Goal: Task Accomplishment & Management: Manage account settings

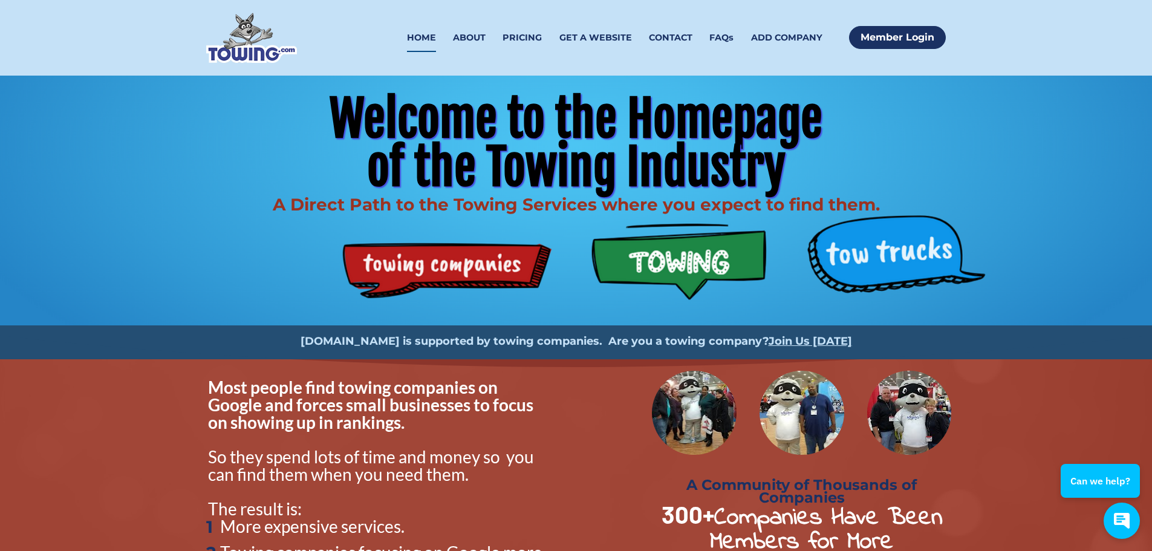
click at [429, 36] on link "HOME" at bounding box center [421, 38] width 29 height 28
click at [870, 33] on link "Member Login" at bounding box center [897, 37] width 97 height 23
click at [421, 33] on link "HOME" at bounding box center [421, 38] width 29 height 28
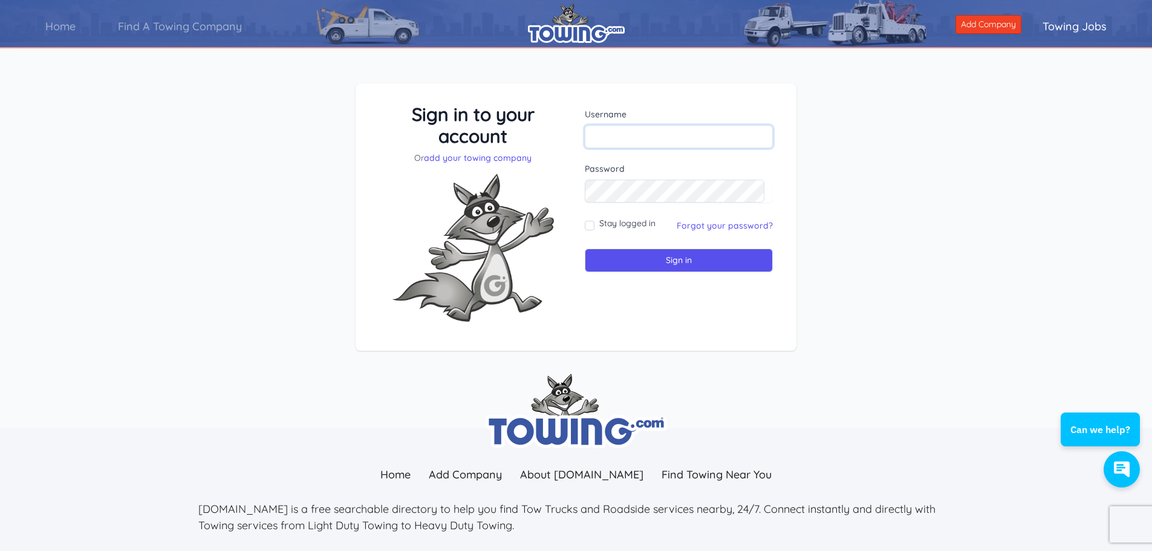
click at [649, 140] on input "text" at bounding box center [679, 136] width 188 height 23
type input "BroncoTowing"
click at [585, 248] on input "Sign in" at bounding box center [679, 260] width 188 height 24
click at [653, 130] on input "text" at bounding box center [679, 136] width 188 height 23
type input "BroncoTowing"
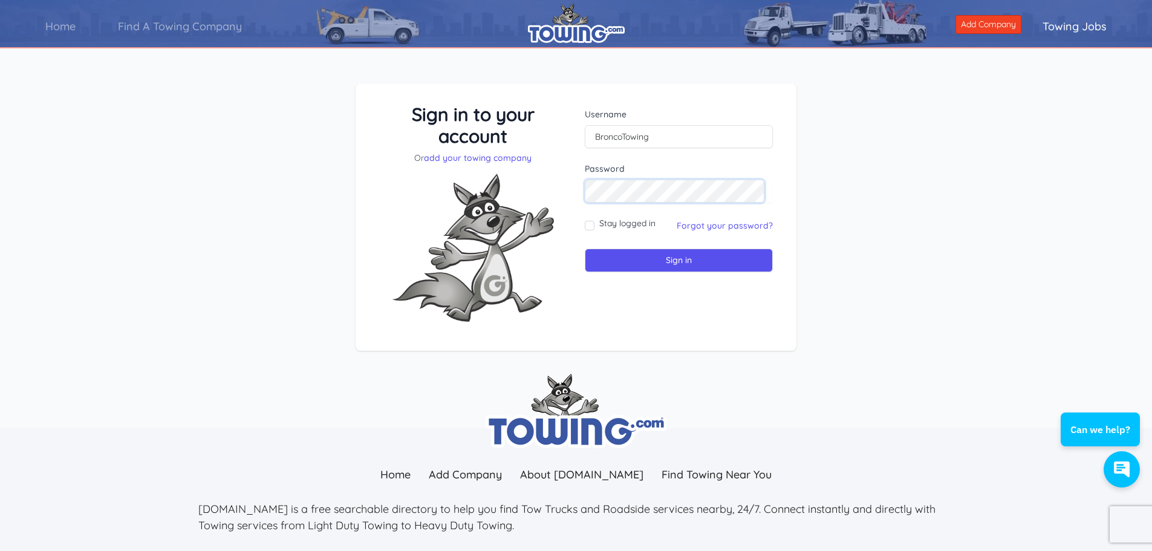
click at [585, 248] on input "Sign in" at bounding box center [679, 260] width 188 height 24
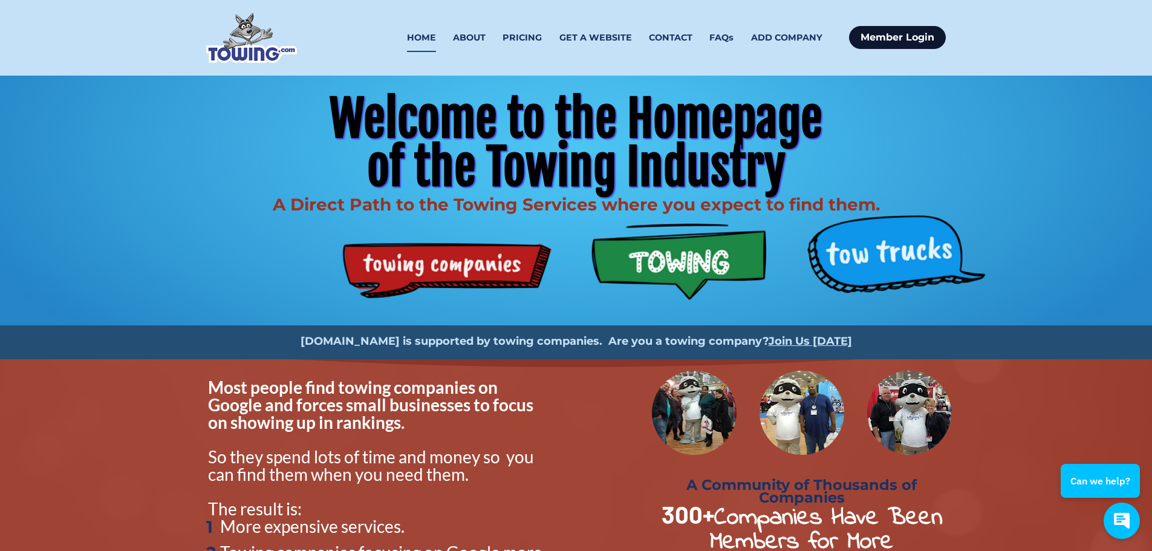
click at [871, 35] on link "Member Login" at bounding box center [897, 37] width 97 height 23
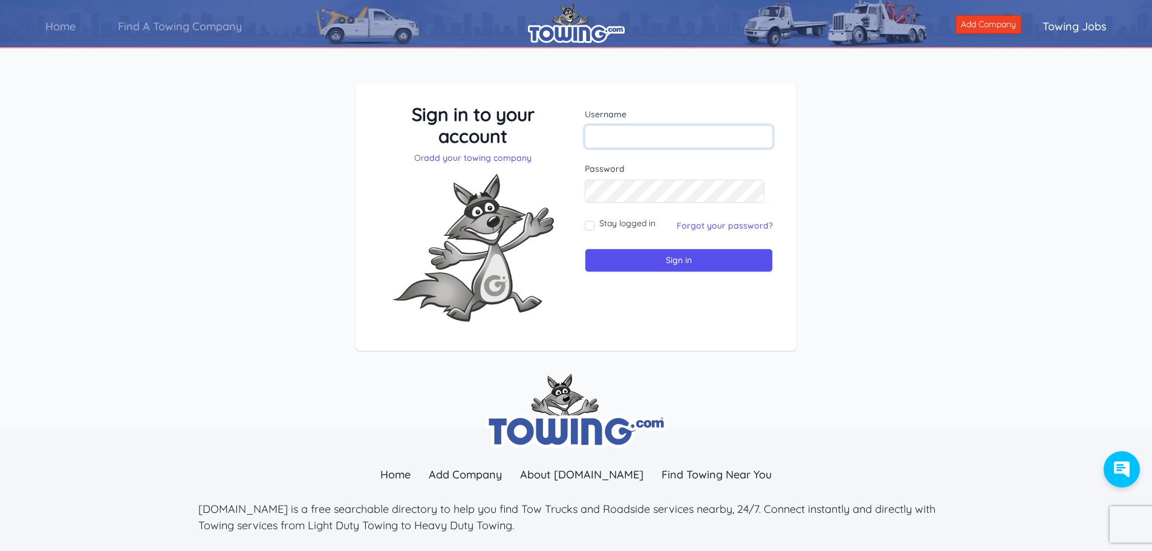
click at [627, 128] on input "text" at bounding box center [679, 136] width 188 height 23
type input "cody@broncotowingaz.com"
click at [585, 248] on input "Sign in" at bounding box center [679, 260] width 188 height 24
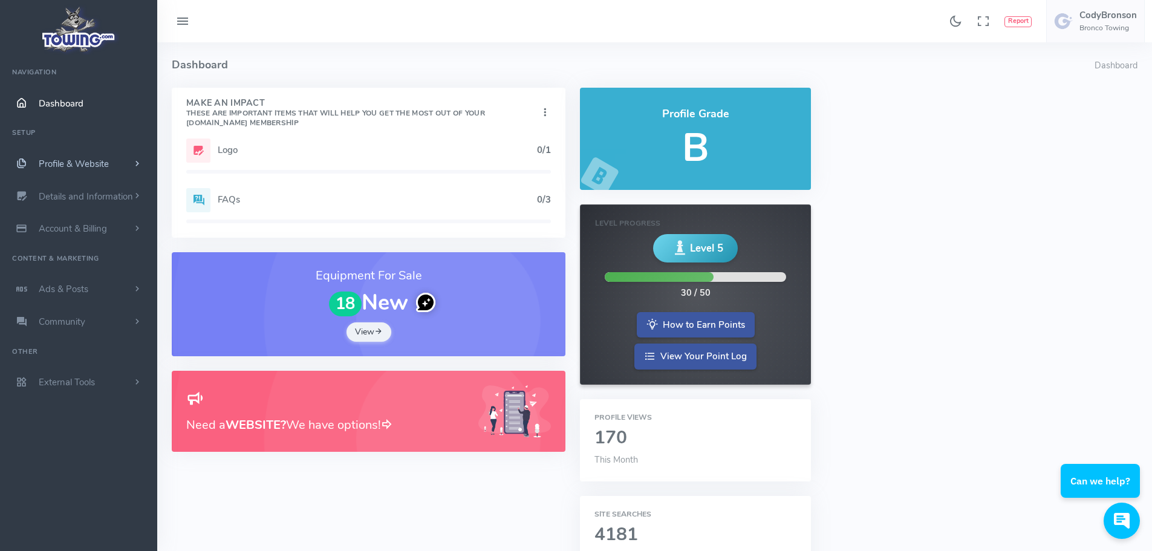
click at [91, 164] on span "Profile & Website" at bounding box center [74, 164] width 70 height 12
click at [95, 184] on link "Homepage Content" at bounding box center [93, 187] width 127 height 24
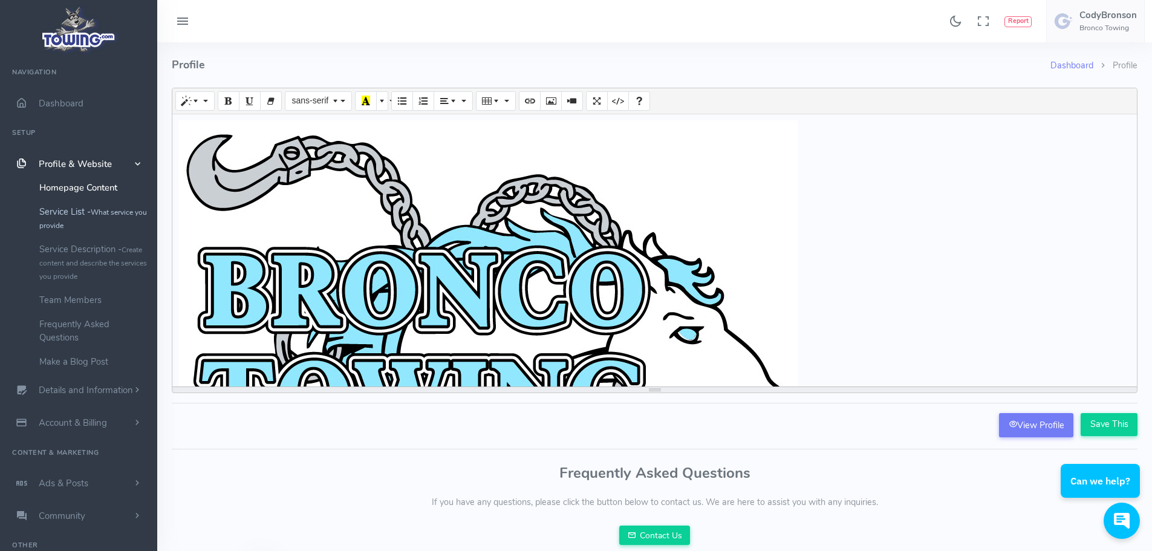
click at [56, 217] on link "Service List - What service you provide" at bounding box center [93, 217] width 127 height 37
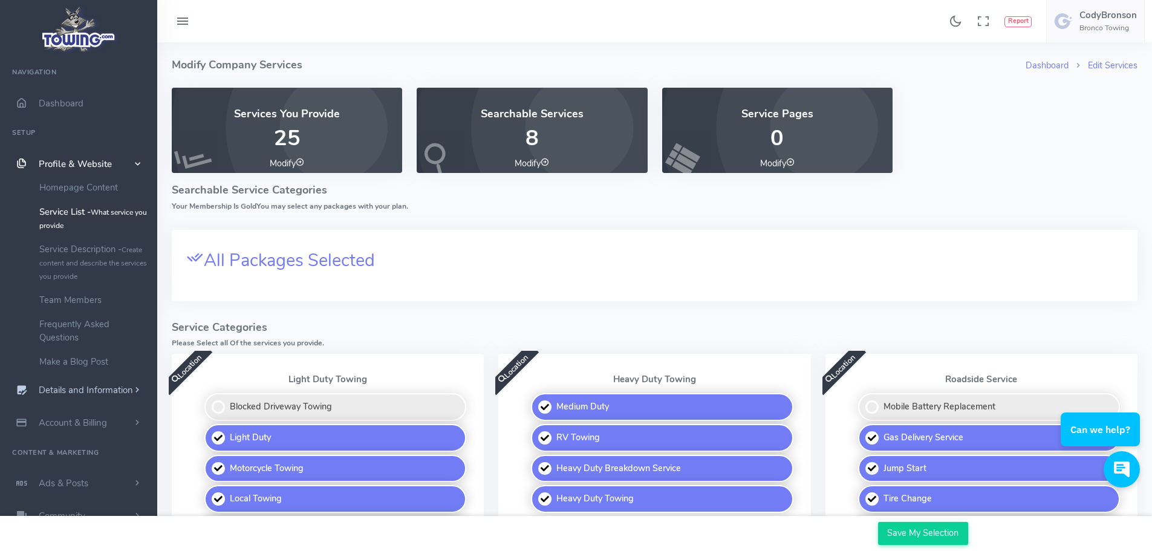
click at [78, 389] on span "Details and Information" at bounding box center [86, 390] width 94 height 12
click at [119, 273] on link "Company Information" at bounding box center [93, 268] width 127 height 24
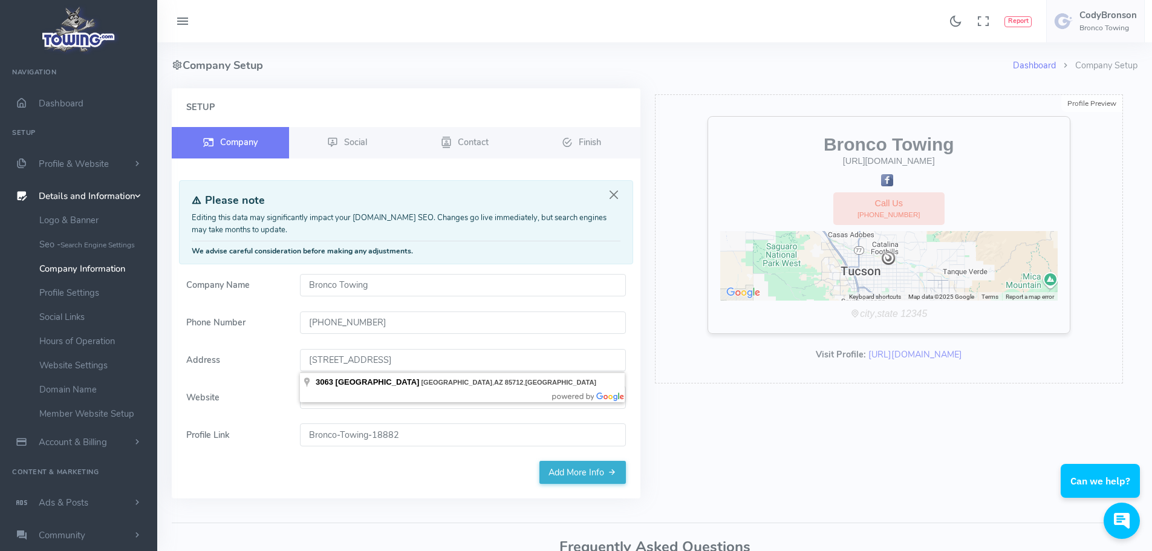
drag, startPoint x: 528, startPoint y: 360, endPoint x: 222, endPoint y: 374, distance: 305.6
click at [230, 374] on form "Company Name Bronco Towing Phone Number [PHONE_NUMBER] Address [STREET_ADDRESS]…" at bounding box center [406, 367] width 454 height 187
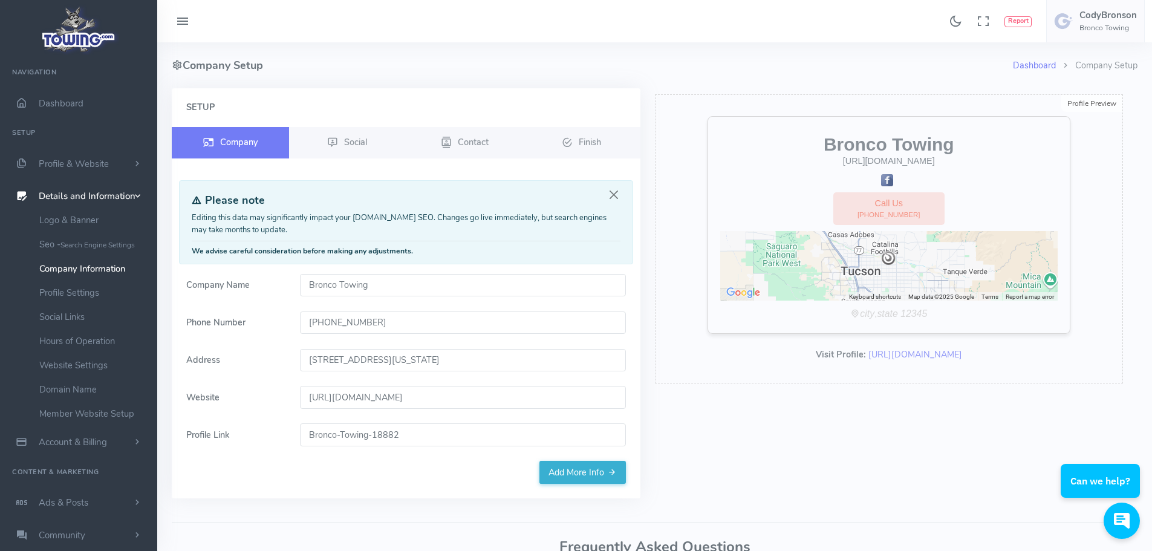
type input "[STREET_ADDRESS][US_STATE]"
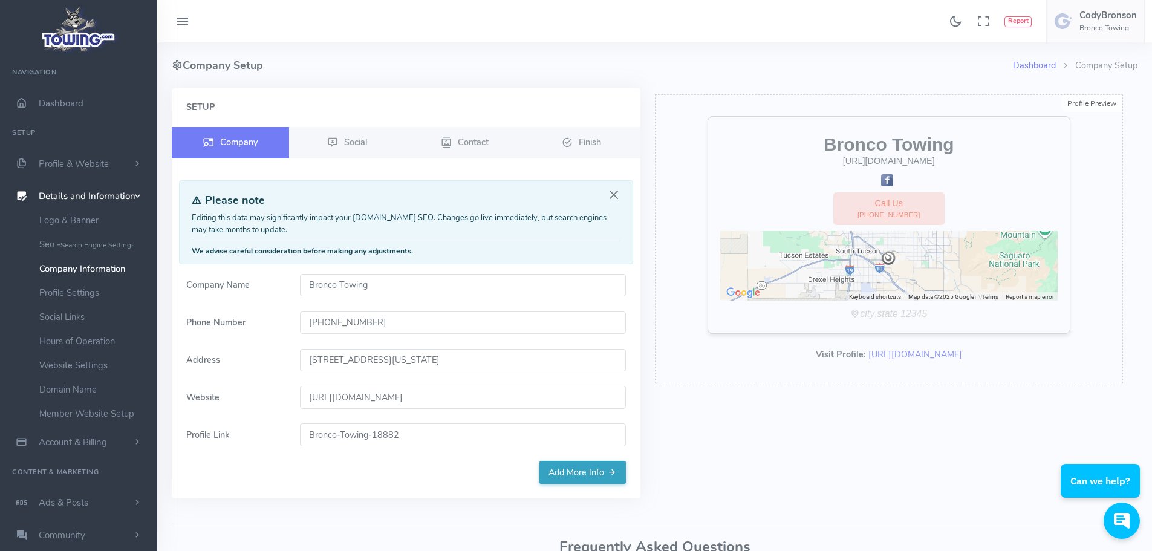
click at [596, 471] on link "Add More Info" at bounding box center [582, 472] width 86 height 23
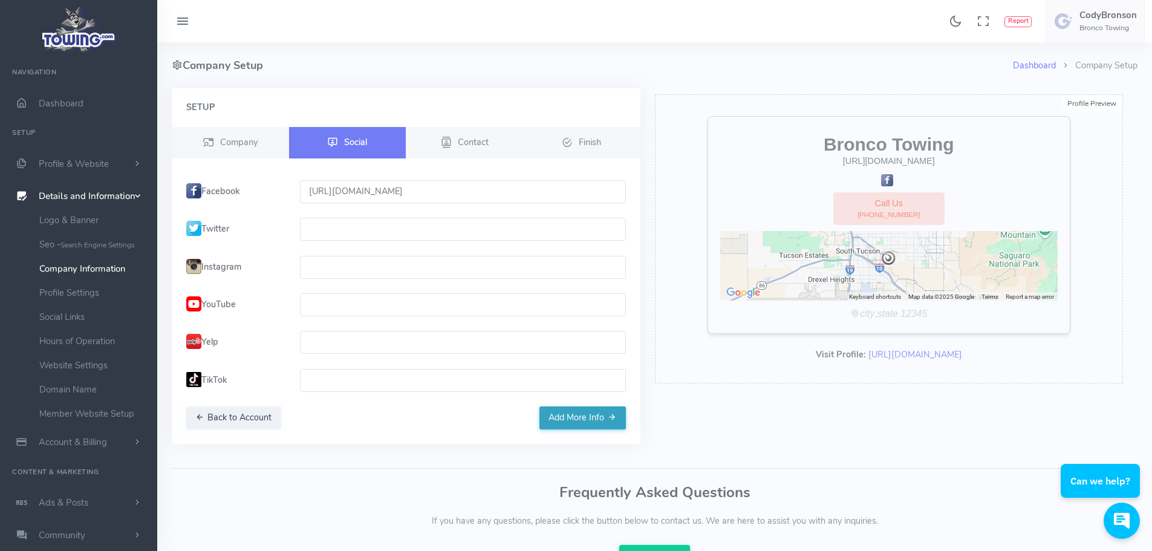
click at [606, 411] on button "Add More Info" at bounding box center [582, 417] width 86 height 23
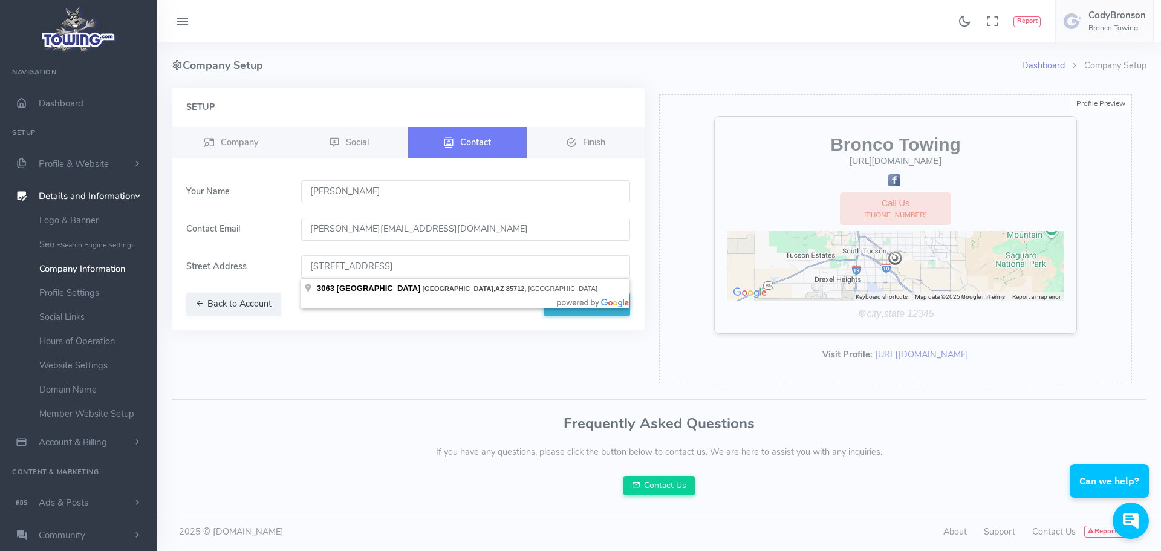
drag, startPoint x: 504, startPoint y: 264, endPoint x: 241, endPoint y: 262, distance: 262.4
click at [241, 262] on div "Street Address [STREET_ADDRESS]" at bounding box center [408, 266] width 458 height 23
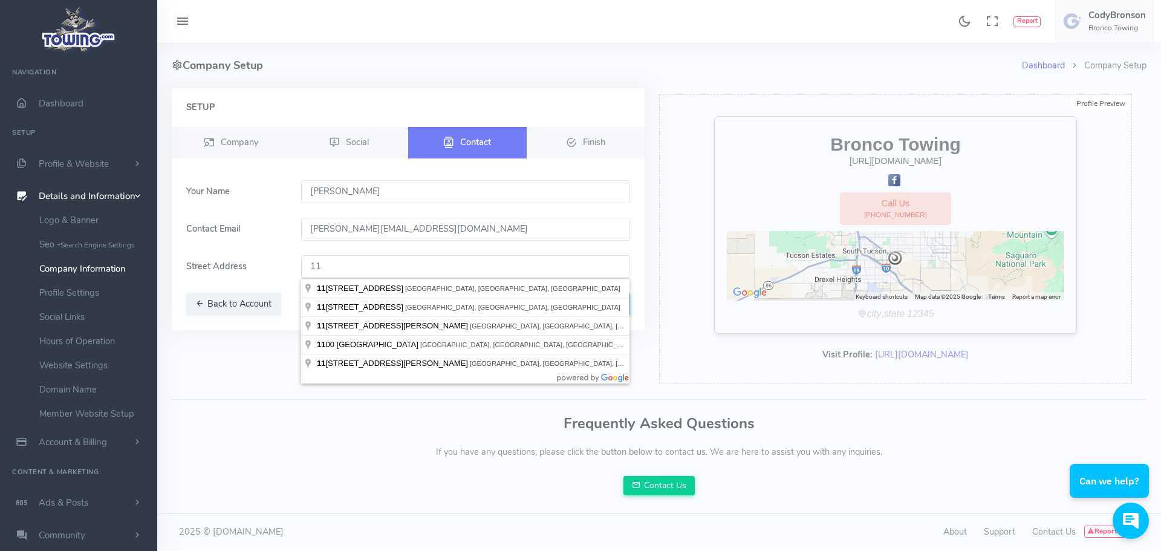
type input "1"
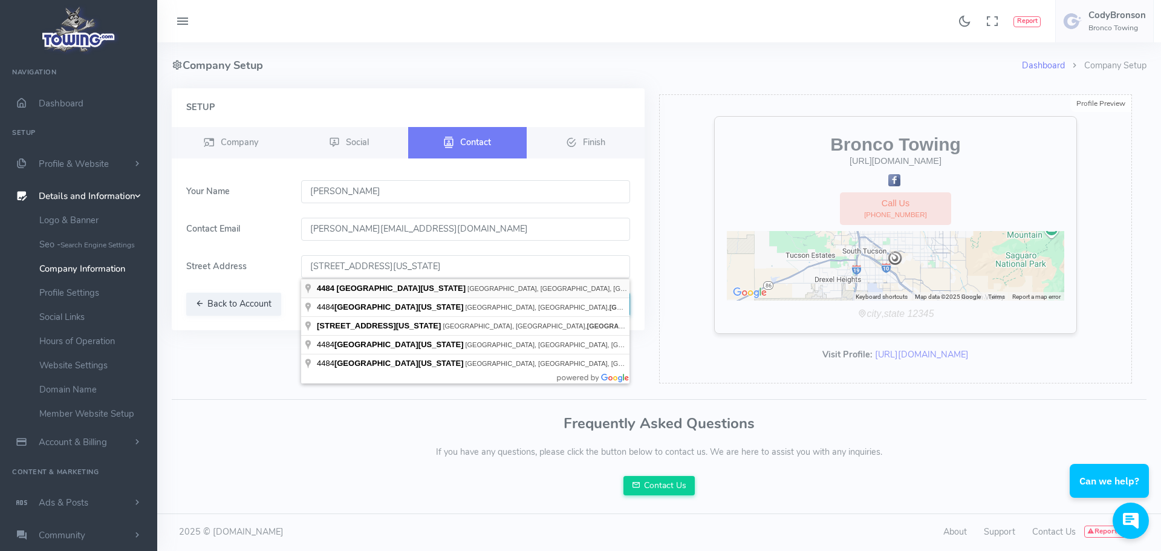
type input "[STREET_ADDRESS][US_STATE]"
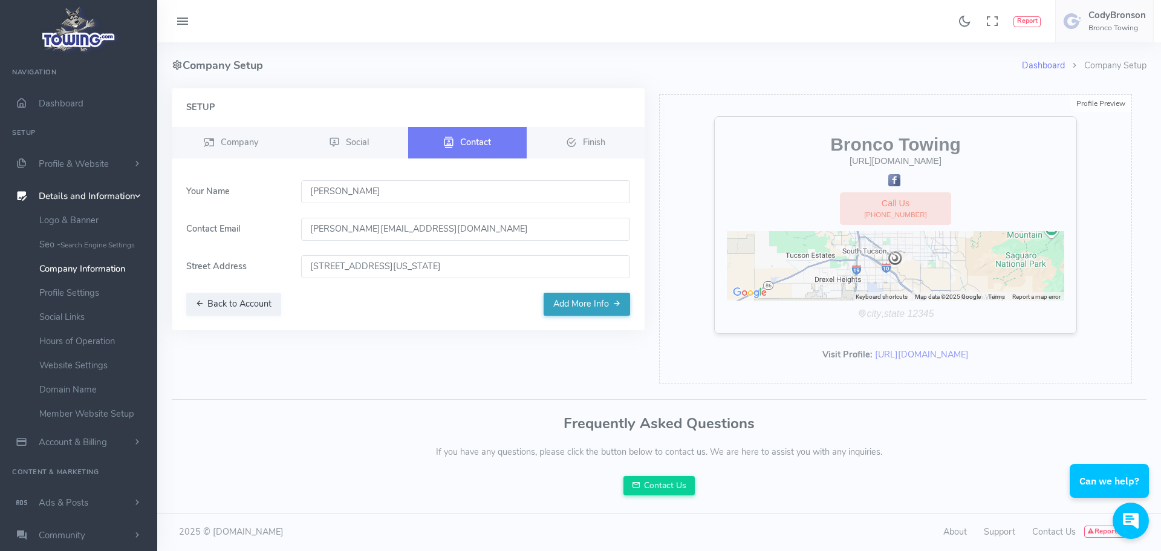
click at [606, 306] on button "Add More Info" at bounding box center [586, 304] width 86 height 23
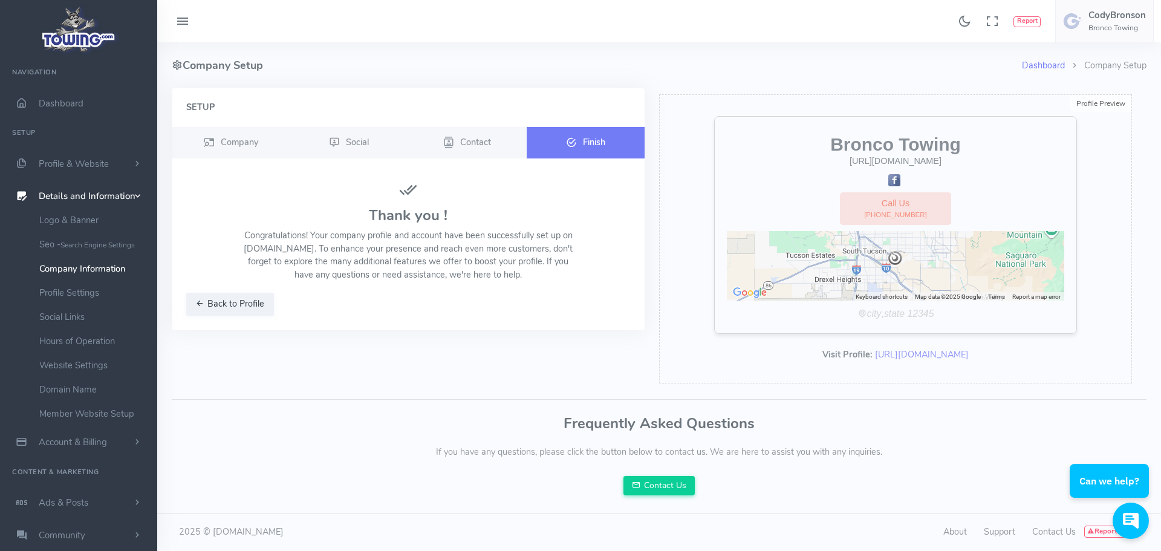
click at [605, 140] on span "Finish" at bounding box center [594, 141] width 22 height 12
click at [234, 135] on span "Company" at bounding box center [239, 141] width 37 height 12
click at [187, 19] on icon at bounding box center [182, 21] width 15 height 19
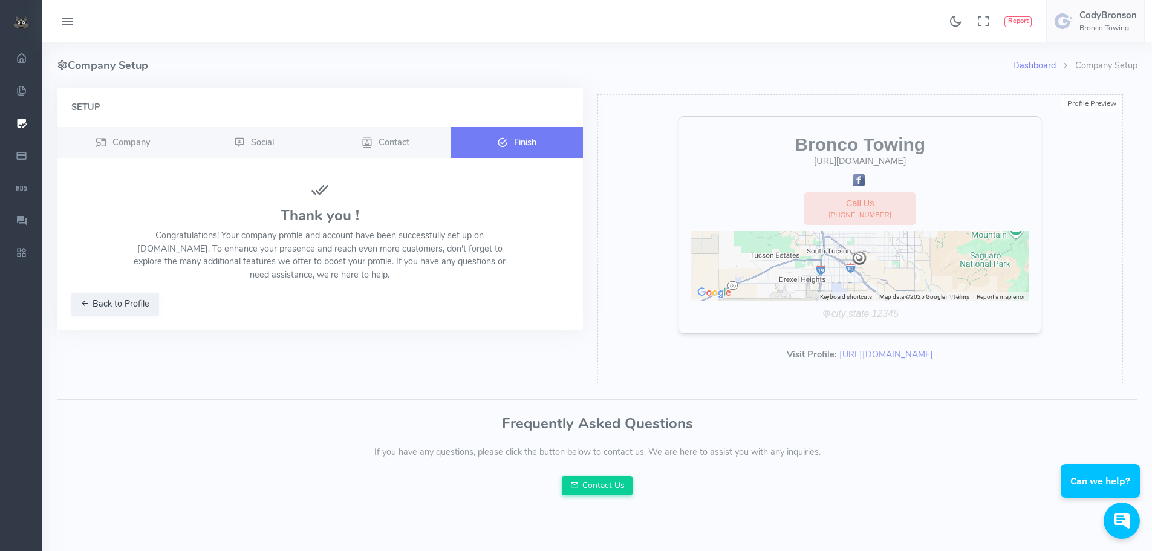
click at [74, 20] on button at bounding box center [68, 22] width 36 height 24
